Goal: Information Seeking & Learning: Learn about a topic

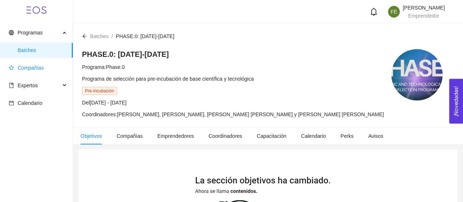
click at [32, 66] on span "Compañías" at bounding box center [31, 68] width 26 height 6
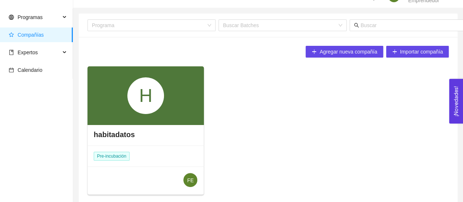
scroll to position [16, 0]
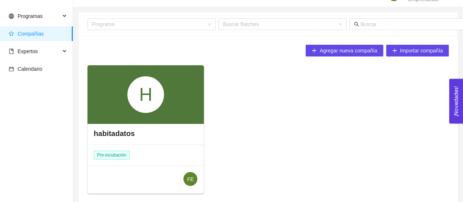
click at [164, 100] on div "H" at bounding box center [145, 94] width 37 height 37
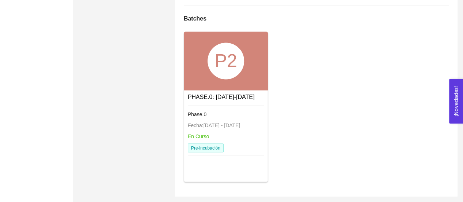
click at [223, 81] on div "P2" at bounding box center [226, 60] width 85 height 59
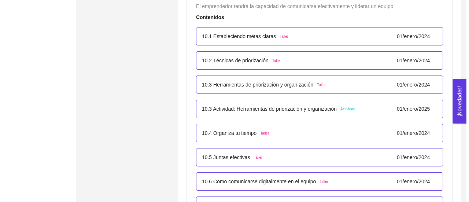
scroll to position [2731, 0]
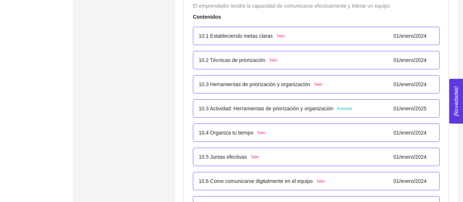
click at [286, 104] on p "10.3 Actividad: Herramientas de priorización y organización" at bounding box center [266, 108] width 135 height 8
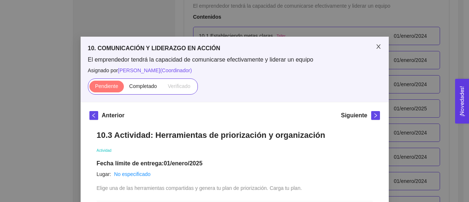
click at [374, 51] on span "Close" at bounding box center [378, 47] width 21 height 21
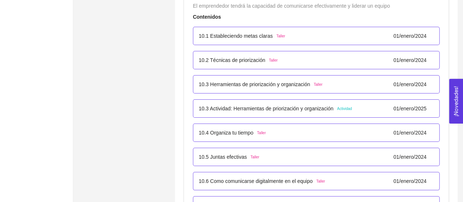
click at [257, 32] on p "10.1 Estableciendo metas claras" at bounding box center [236, 36] width 74 height 8
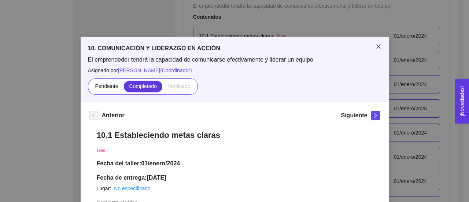
click at [376, 49] on icon "close" at bounding box center [378, 47] width 6 height 6
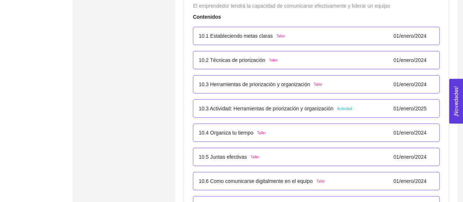
click at [320, 56] on div "10.2 Técnicas de priorización Taller [DATE]" at bounding box center [316, 60] width 235 height 8
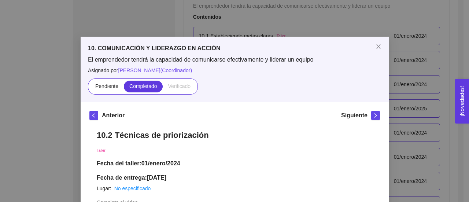
click at [320, 53] on div "10. COMUNICACIÓN Y LIDERAZGO EN ACCIÓN El emprendedor tendrá la capacidad de co…" at bounding box center [235, 69] width 308 height 65
click at [379, 47] on span "Close" at bounding box center [378, 47] width 21 height 21
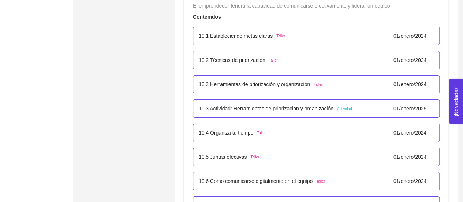
click at [304, 82] on p "10.3 Herramientas de priorización y organización" at bounding box center [254, 84] width 111 height 8
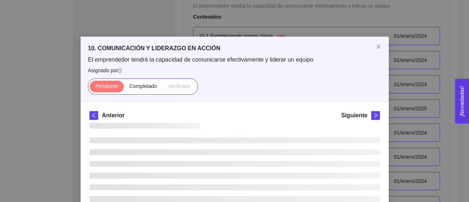
click at [304, 82] on div "Pendiente Completado Verificado" at bounding box center [234, 86] width 293 height 16
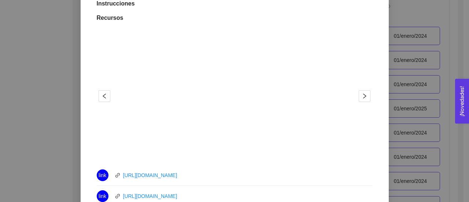
scroll to position [0, 0]
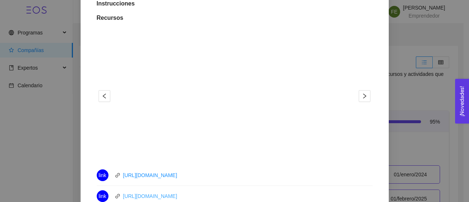
click at [158, 195] on link "[URL][DOMAIN_NAME]" at bounding box center [150, 196] width 54 height 6
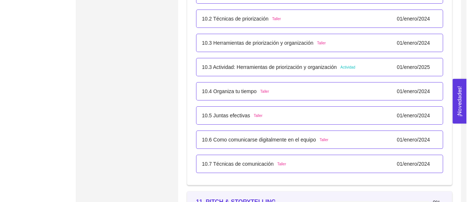
scroll to position [2783, 0]
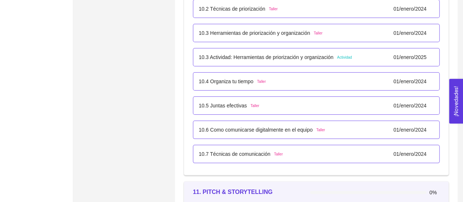
click at [345, 55] on span "Actividad" at bounding box center [344, 58] width 15 height 6
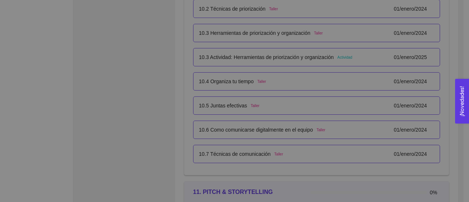
click at [345, 55] on div "10. COMUNICACIÓN Y LIDERAZGO EN ACCIÓN El emprendedor tendrá la capacidad de co…" at bounding box center [235, 69] width 308 height 65
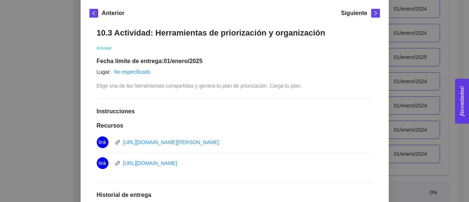
scroll to position [102, 0]
